Goal: Task Accomplishment & Management: Manage account settings

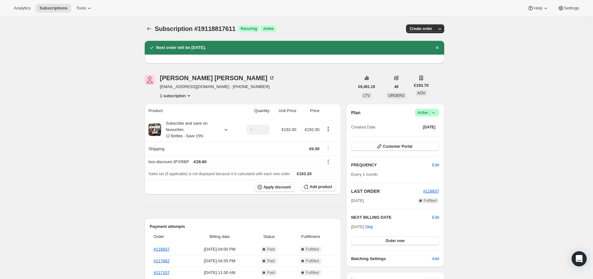
scroll to position [84, 0]
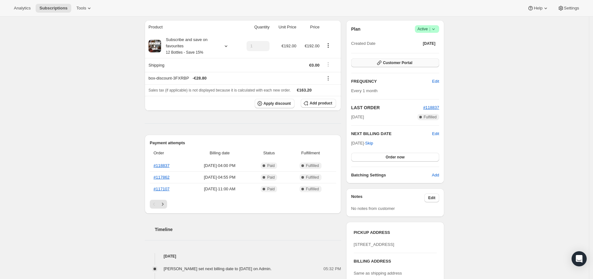
click at [410, 64] on span "Customer Portal" at bounding box center [397, 62] width 29 height 5
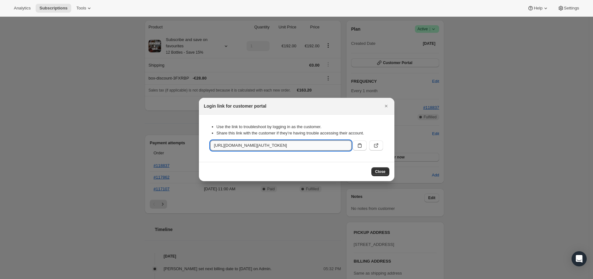
click at [321, 147] on input "[URL][DOMAIN_NAME][AUTH_TOKEN]" at bounding box center [280, 145] width 141 height 10
click at [387, 106] on icon "Close" at bounding box center [386, 106] width 6 height 6
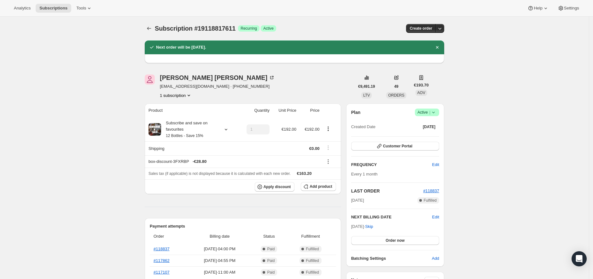
scroll to position [0, 0]
click at [330, 128] on icon "Product actions" at bounding box center [328, 129] width 6 height 6
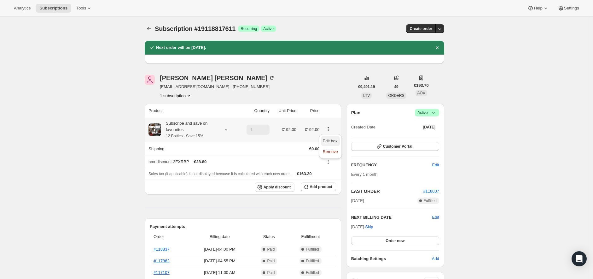
click at [333, 139] on span "Edit box" at bounding box center [330, 140] width 15 height 5
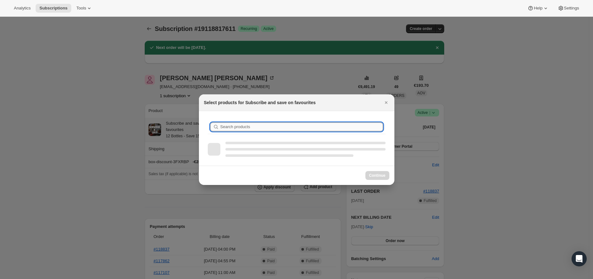
click at [259, 123] on input "Search products" at bounding box center [301, 126] width 163 height 9
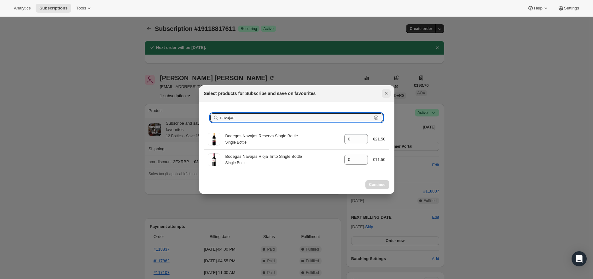
type input "navajas"
click at [385, 93] on icon "Close" at bounding box center [386, 93] width 6 height 6
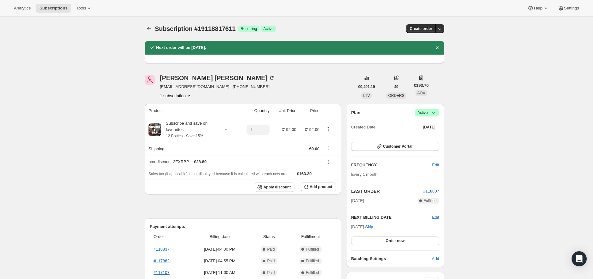
click at [329, 162] on icon at bounding box center [328, 161] width 1 height 1
click at [330, 128] on icon "Product actions" at bounding box center [328, 129] width 6 height 6
click at [322, 84] on div "[PERSON_NAME] [PERSON_NAME][EMAIL_ADDRESS][DOMAIN_NAME] · [PHONE_NUMBER] 1 subs…" at bounding box center [250, 87] width 210 height 24
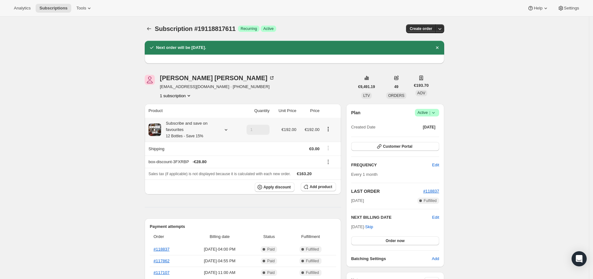
click at [228, 130] on icon at bounding box center [226, 129] width 6 height 6
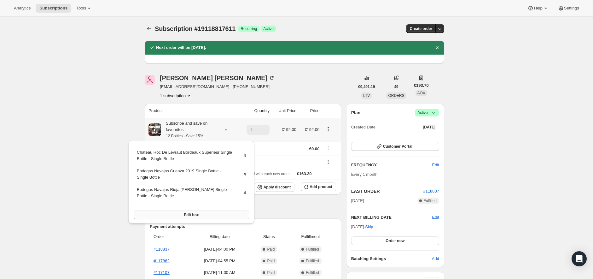
click at [184, 212] on span "Edit box" at bounding box center [191, 214] width 15 height 5
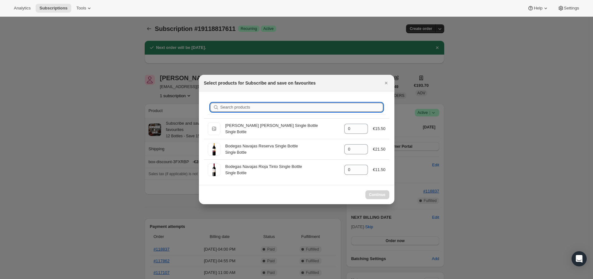
click at [272, 109] on input "Search products" at bounding box center [301, 107] width 163 height 9
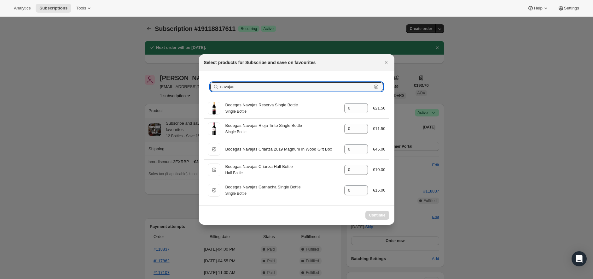
type input "navajas"
